Goal: Task Accomplishment & Management: Manage account settings

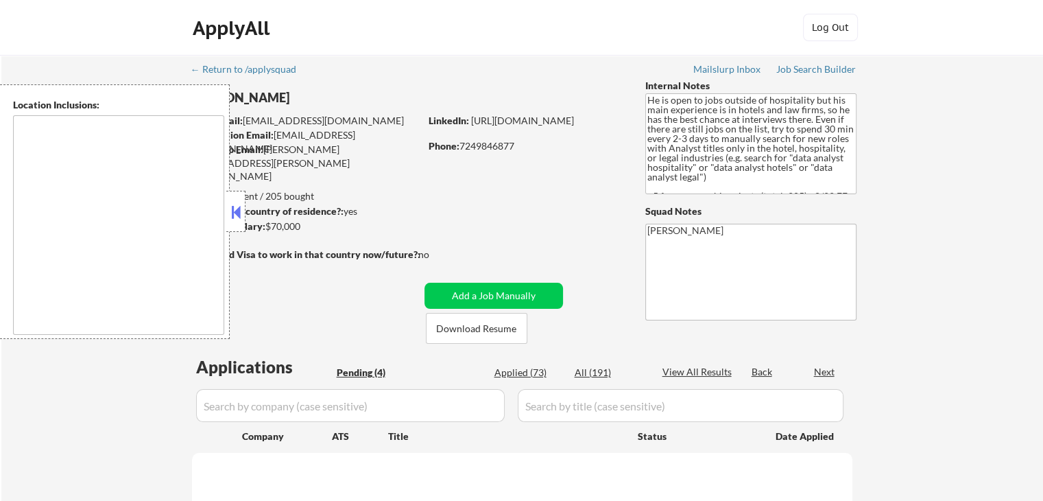
select select ""pending""
type textarea "[GEOGRAPHIC_DATA], [GEOGRAPHIC_DATA] [GEOGRAPHIC_DATA], [GEOGRAPHIC_DATA] [GEOG…"
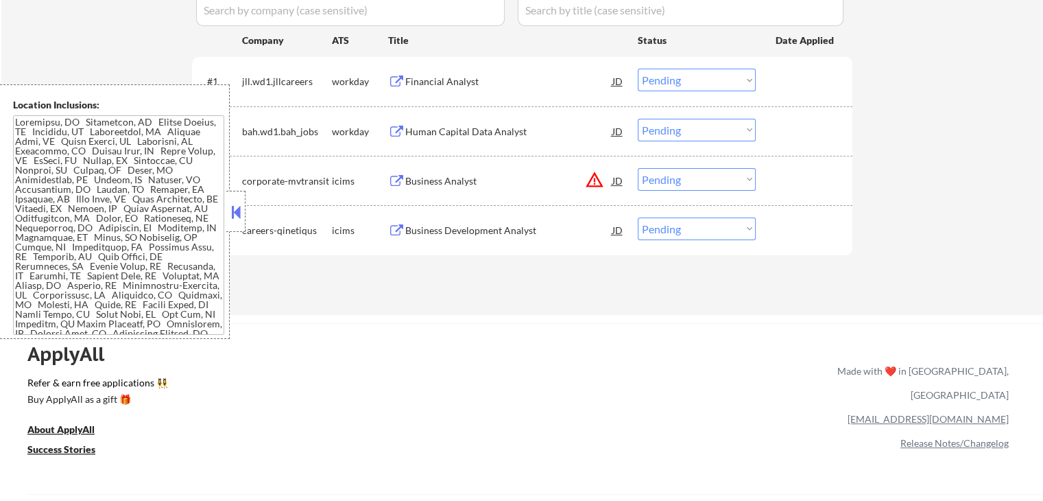
scroll to position [411, 0]
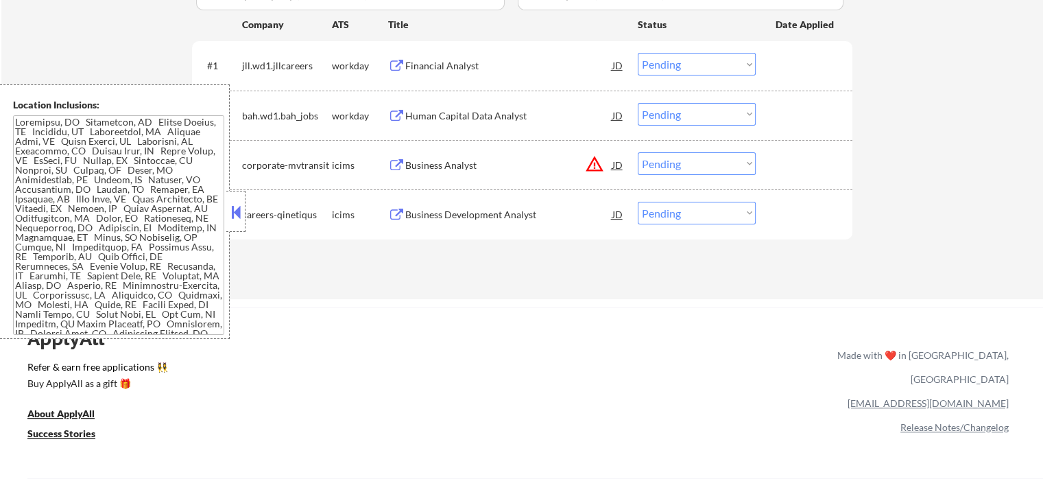
click at [597, 168] on button "warning_amber" at bounding box center [594, 163] width 19 height 19
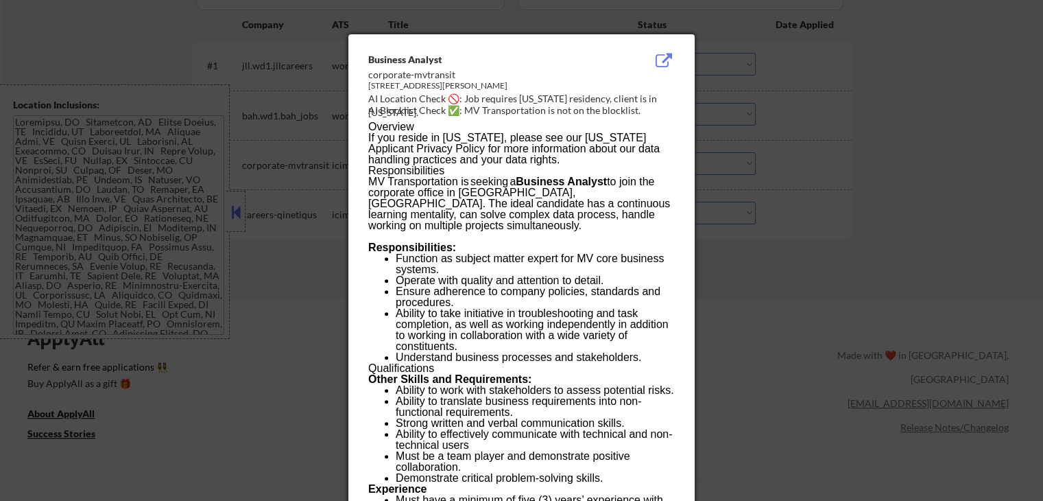
click at [799, 141] on div at bounding box center [521, 250] width 1043 height 501
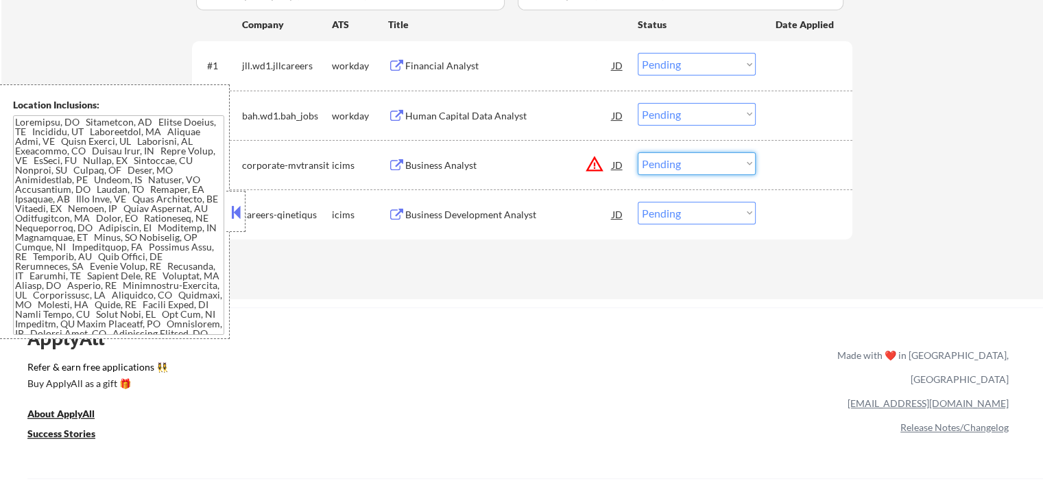
click at [710, 164] on select "Choose an option... Pending Applied Excluded (Questions) Excluded (Expired) Exc…" at bounding box center [697, 163] width 118 height 23
click at [638, 152] on select "Choose an option... Pending Applied Excluded (Questions) Excluded (Expired) Exc…" at bounding box center [697, 163] width 118 height 23
select select ""pending""
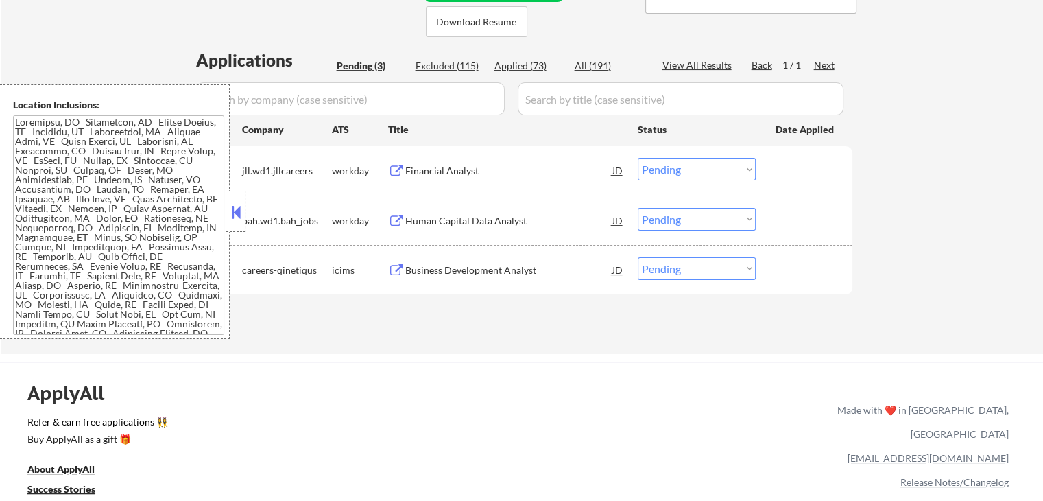
scroll to position [274, 0]
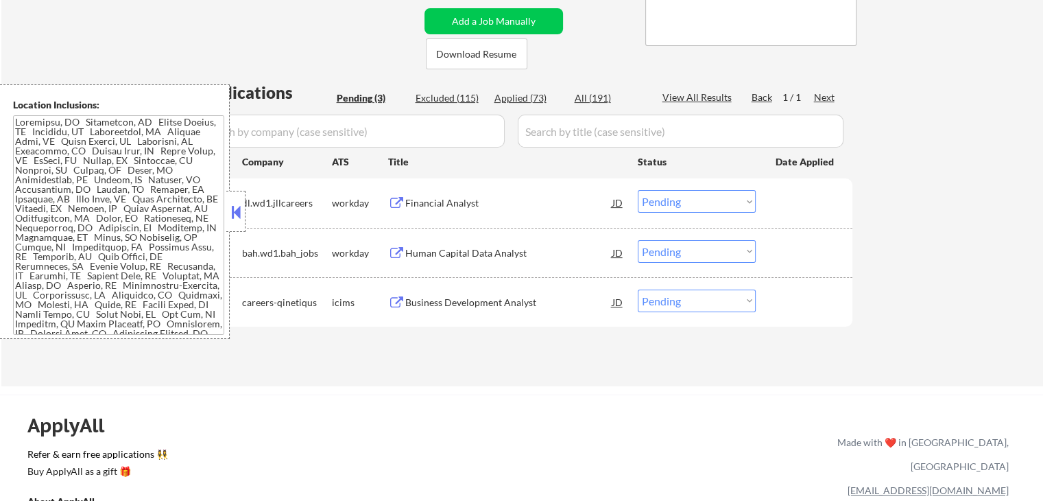
click at [391, 202] on button at bounding box center [396, 203] width 17 height 13
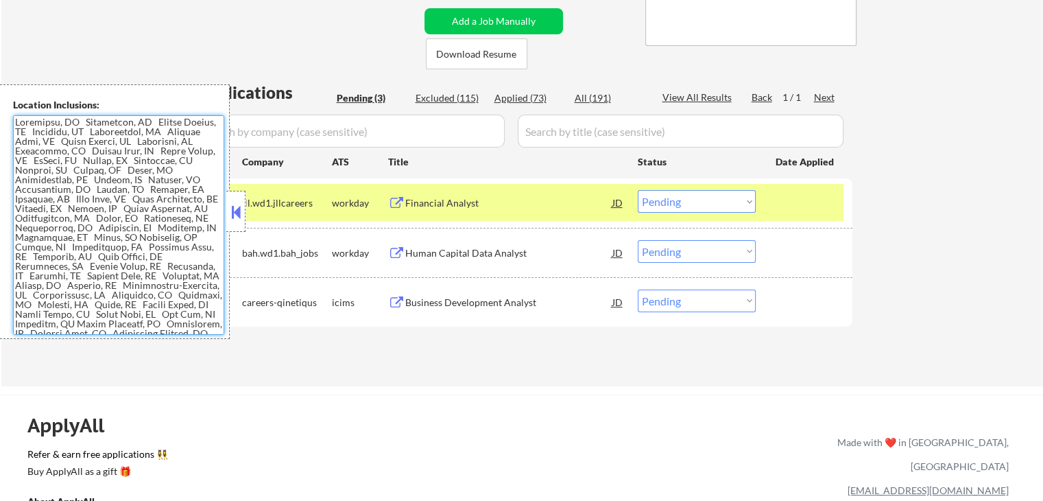
click at [657, 206] on select "Choose an option... Pending Applied Excluded (Questions) Excluded (Expired) Exc…" at bounding box center [697, 201] width 118 height 23
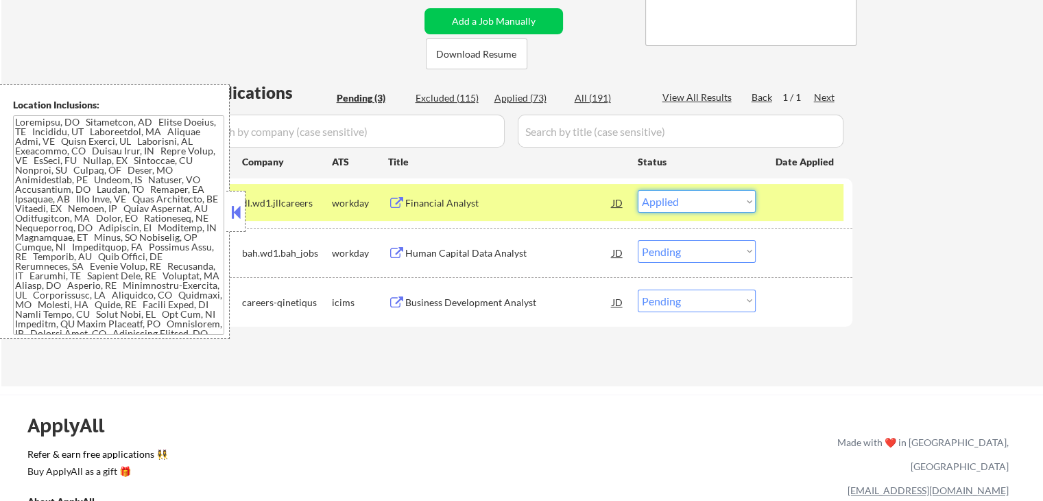
click at [638, 190] on select "Choose an option... Pending Applied Excluded (Questions) Excluded (Expired) Exc…" at bounding box center [697, 201] width 118 height 23
click at [398, 253] on button at bounding box center [396, 253] width 17 height 13
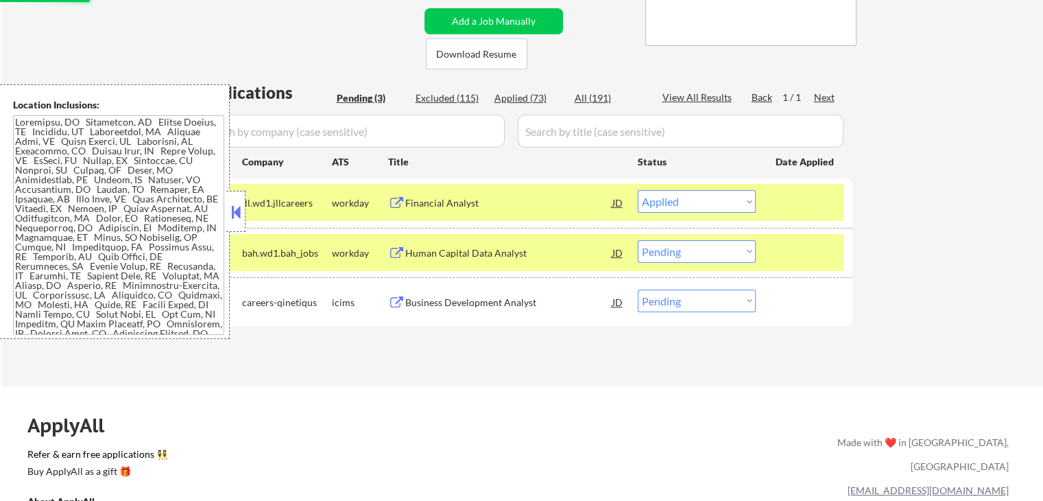
select select ""pending""
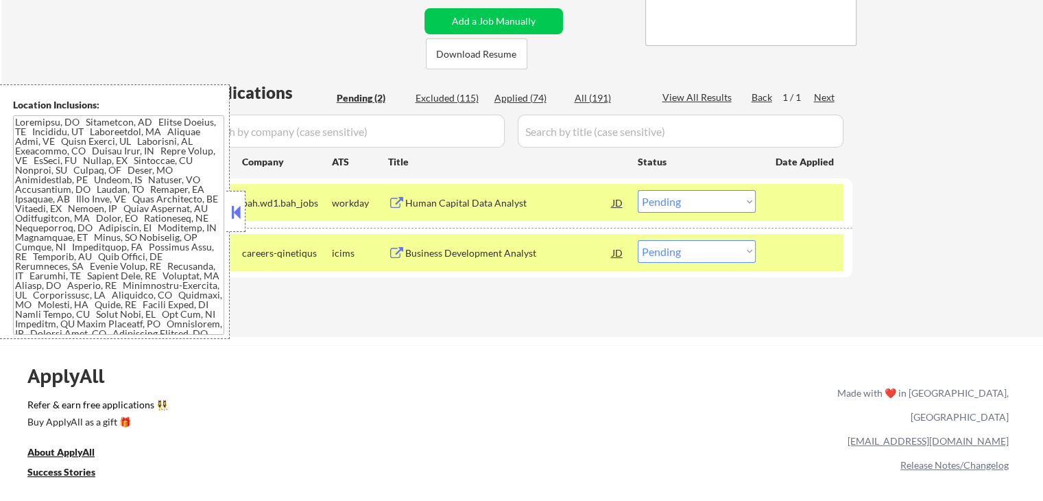
click at [708, 206] on select "Choose an option... Pending Applied Excluded (Questions) Excluded (Expired) Exc…" at bounding box center [697, 201] width 118 height 23
click at [638, 190] on select "Choose an option... Pending Applied Excluded (Questions) Excluded (Expired) Exc…" at bounding box center [697, 201] width 118 height 23
click at [395, 250] on button at bounding box center [396, 253] width 17 height 13
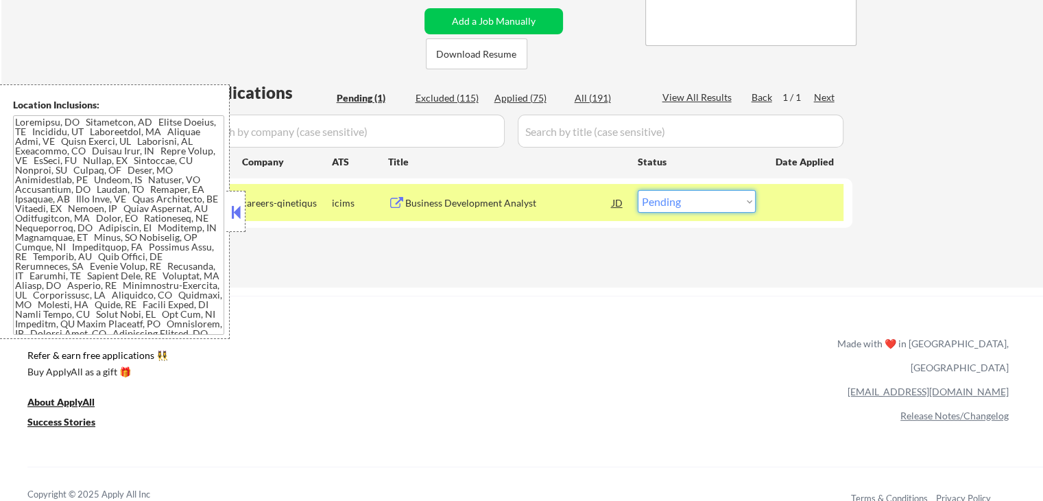
click at [710, 203] on select "Choose an option... Pending Applied Excluded (Questions) Excluded (Expired) Exc…" at bounding box center [697, 201] width 118 height 23
select select ""excluded__location_""
click at [638, 190] on select "Choose an option... Pending Applied Excluded (Questions) Excluded (Expired) Exc…" at bounding box center [697, 201] width 118 height 23
